Goal: Transaction & Acquisition: Purchase product/service

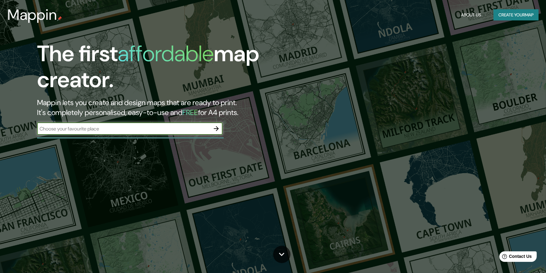
click at [168, 128] on input "text" at bounding box center [123, 128] width 173 height 7
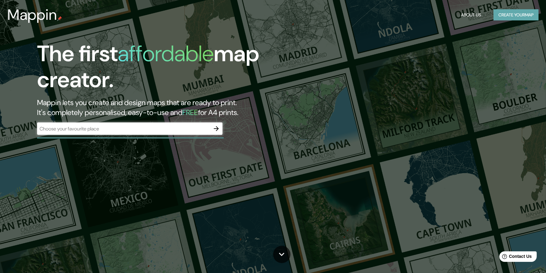
click at [499, 11] on button "Create your map" at bounding box center [516, 14] width 45 height 11
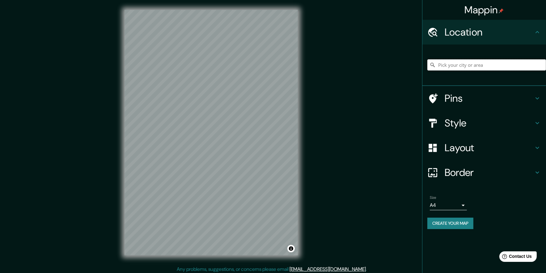
click at [466, 62] on input "Pick your city or area" at bounding box center [486, 64] width 119 height 11
click at [472, 65] on input "Pick your city or area" at bounding box center [486, 64] width 119 height 11
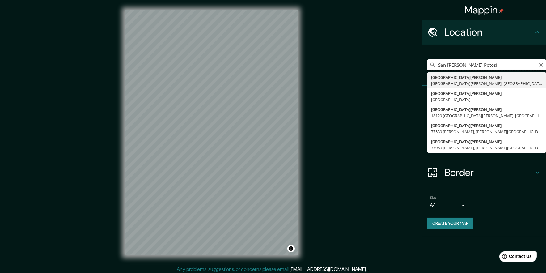
click at [439, 63] on input "San Luis Potosi" at bounding box center [486, 64] width 119 height 11
type input "Anillo Periférico Norte, 78100 San Luis Potosí, San Luis Potosí, México"
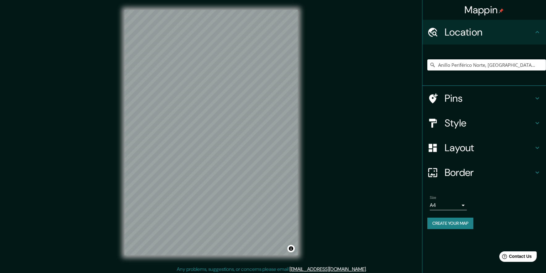
scroll to position [2, 0]
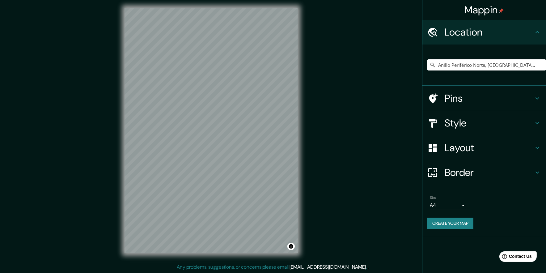
click at [477, 126] on h4 "Style" at bounding box center [489, 123] width 89 height 12
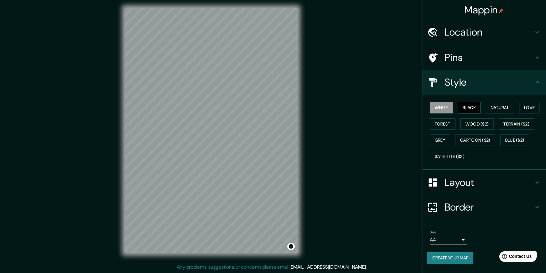
click at [469, 103] on button "Black" at bounding box center [469, 107] width 23 height 11
click at [499, 105] on button "Natural" at bounding box center [500, 107] width 28 height 11
click at [528, 109] on button "Love" at bounding box center [529, 107] width 20 height 11
click at [441, 125] on button "Forest" at bounding box center [443, 123] width 26 height 11
click at [470, 123] on button "Wood ($2)" at bounding box center [476, 123] width 33 height 11
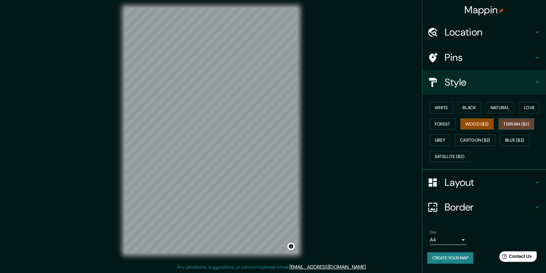
click at [513, 125] on button "Terrain ($2)" at bounding box center [517, 123] width 36 height 11
click at [442, 139] on button "Grey" at bounding box center [440, 139] width 20 height 11
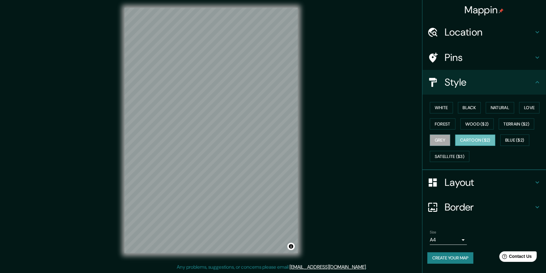
click at [469, 140] on button "Cartoon ($2)" at bounding box center [475, 139] width 40 height 11
click at [512, 139] on button "Blue ($2)" at bounding box center [514, 139] width 29 height 11
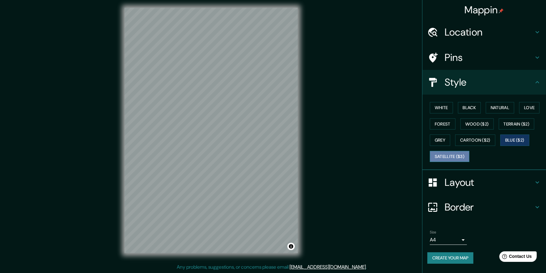
click at [452, 158] on button "Satellite ($3)" at bounding box center [450, 156] width 40 height 11
click at [445, 106] on button "White" at bounding box center [441, 107] width 23 height 11
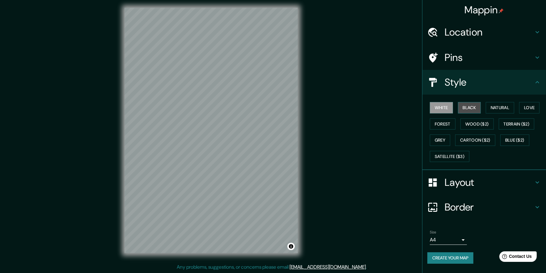
click at [469, 105] on button "Black" at bounding box center [469, 107] width 23 height 11
click at [488, 106] on button "Natural" at bounding box center [500, 107] width 28 height 11
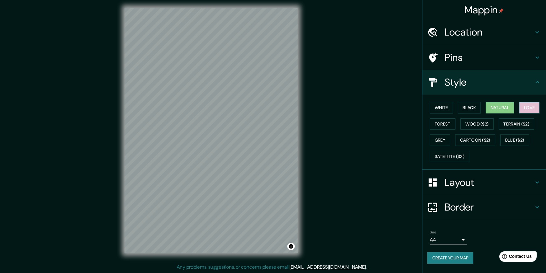
click at [531, 103] on button "Love" at bounding box center [529, 107] width 20 height 11
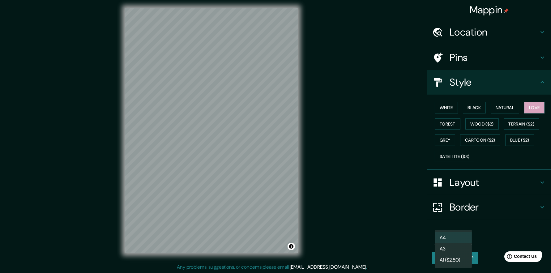
click at [447, 240] on body "Mappin Location Anillo Periférico Norte, 78100 San Luis Potosí, San Luis Potosí…" at bounding box center [275, 134] width 551 height 273
click at [453, 248] on li "A3" at bounding box center [452, 248] width 37 height 11
type input "a4"
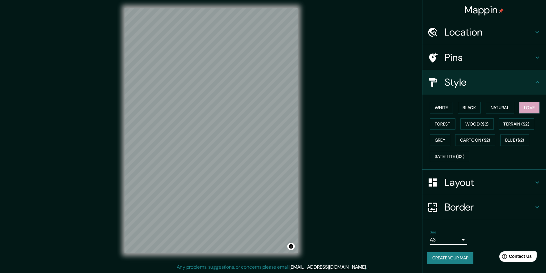
click at [455, 255] on button "Create your map" at bounding box center [450, 257] width 46 height 11
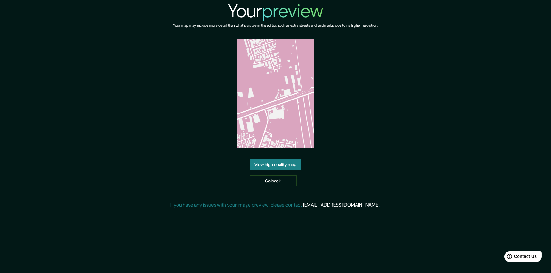
click at [248, 140] on img at bounding box center [275, 93] width 77 height 109
click at [268, 125] on img at bounding box center [275, 93] width 77 height 109
